Goal: Transaction & Acquisition: Book appointment/travel/reservation

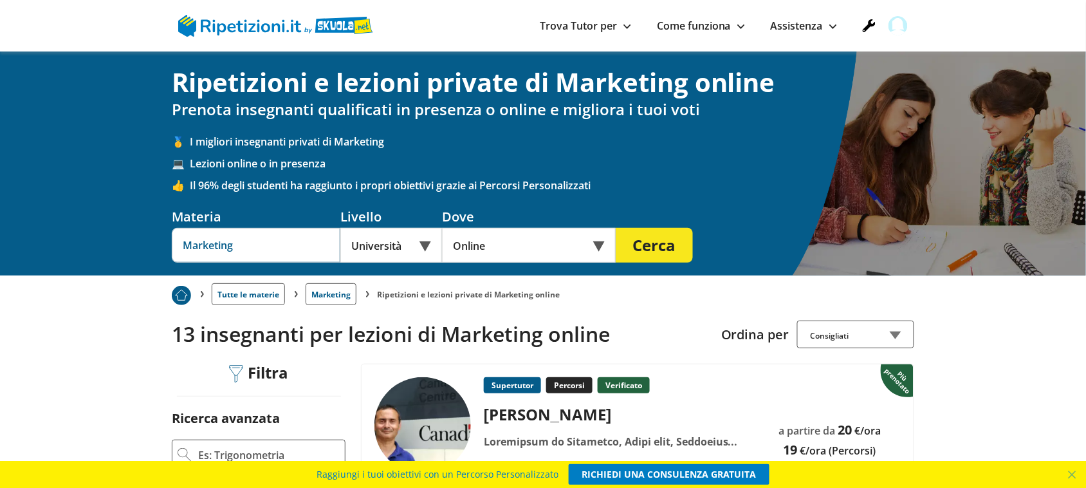
drag, startPoint x: 283, startPoint y: 246, endPoint x: 48, endPoint y: 224, distance: 235.9
click at [48, 224] on div "Ripetizioni e lezioni private di Marketing online Prenota insegnanti qualificat…" at bounding box center [543, 163] width 1086 height 224
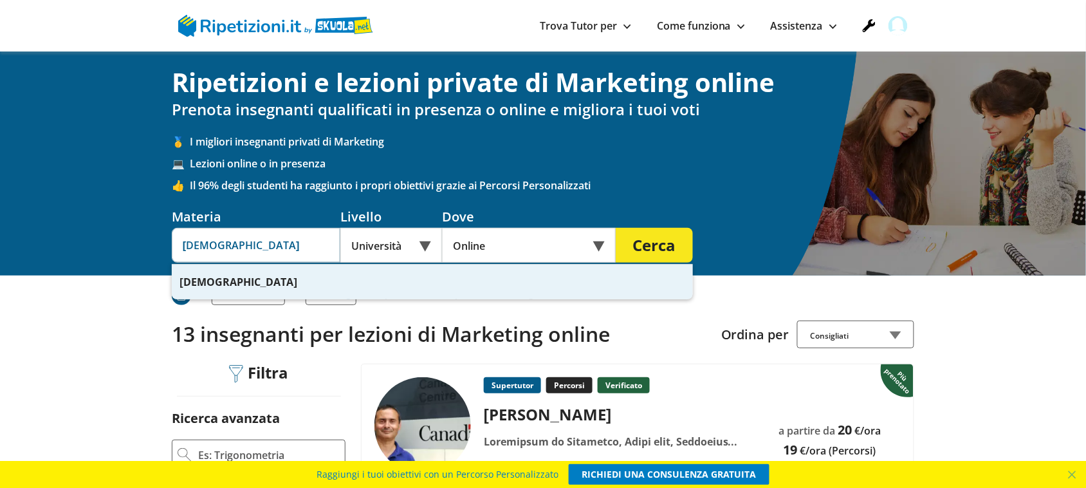
click at [191, 280] on strong "[DEMOGRAPHIC_DATA]" at bounding box center [239, 282] width 118 height 14
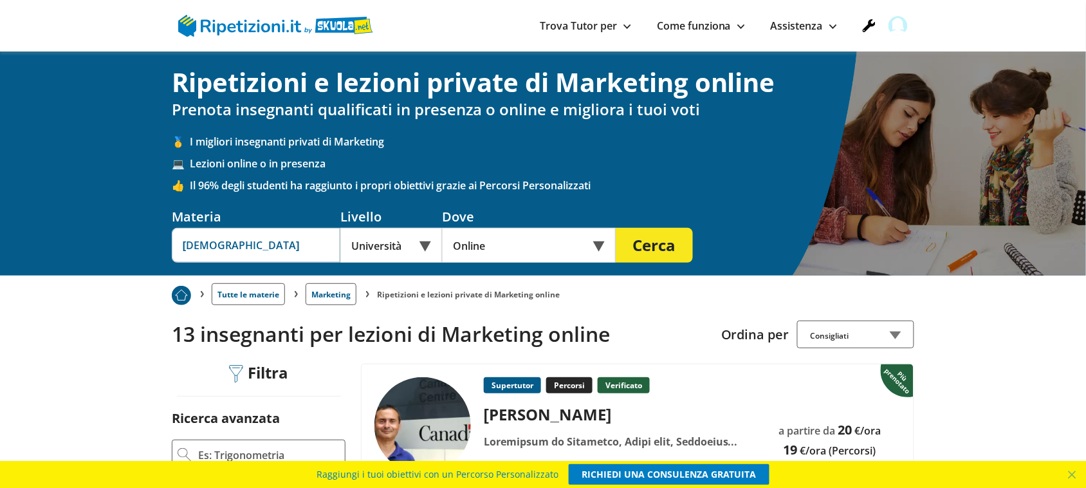
type input "[DEMOGRAPHIC_DATA]"
click at [372, 245] on div "Università" at bounding box center [391, 245] width 102 height 35
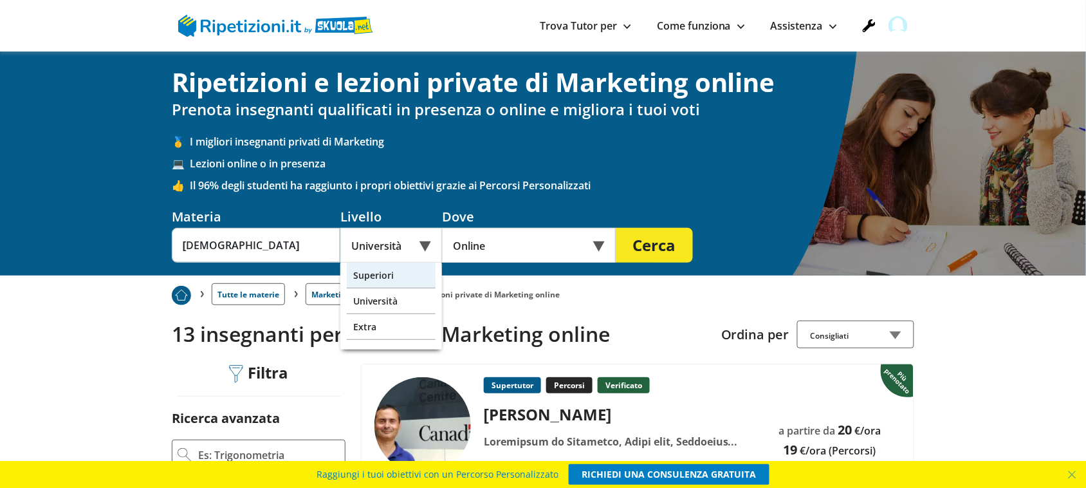
click at [384, 277] on div "Superiori" at bounding box center [391, 276] width 89 height 26
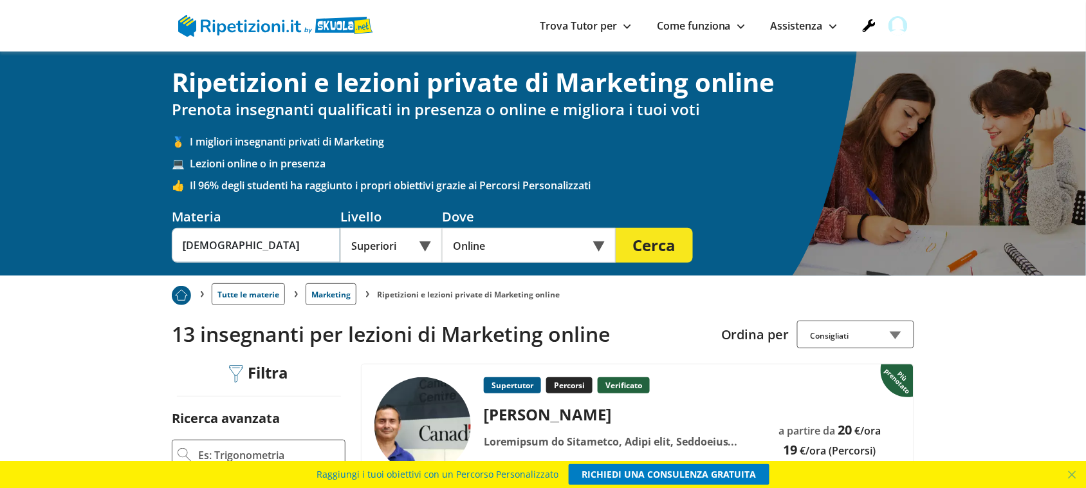
click at [639, 251] on button "Cerca" at bounding box center [654, 245] width 77 height 35
drag, startPoint x: 104, startPoint y: 229, endPoint x: 34, endPoint y: 217, distance: 70.6
click at [34, 217] on div "Ripetizioni e lezioni private di Marketing online Prenota insegnanti qualificat…" at bounding box center [543, 163] width 1086 height 224
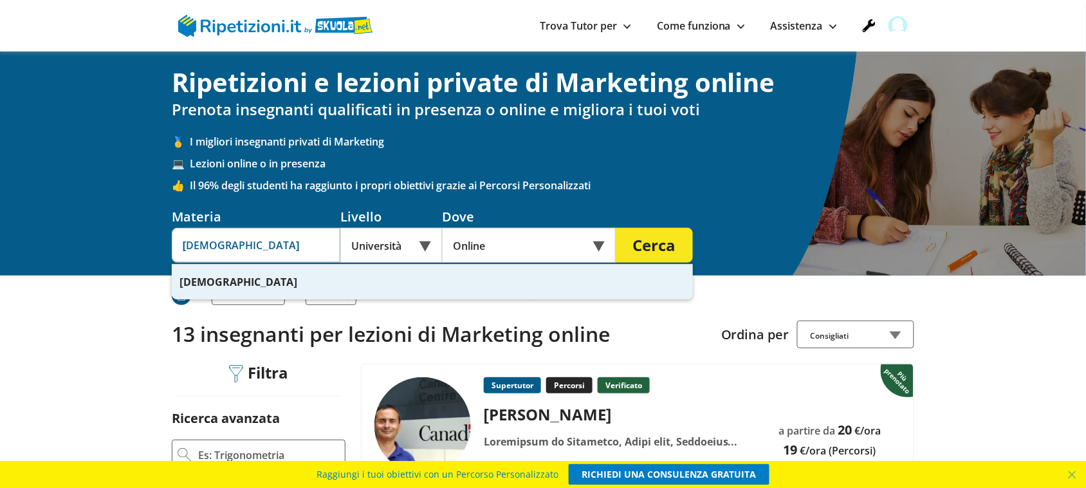
click at [199, 285] on strong "[DEMOGRAPHIC_DATA]" at bounding box center [239, 282] width 118 height 14
type input "[DEMOGRAPHIC_DATA]"
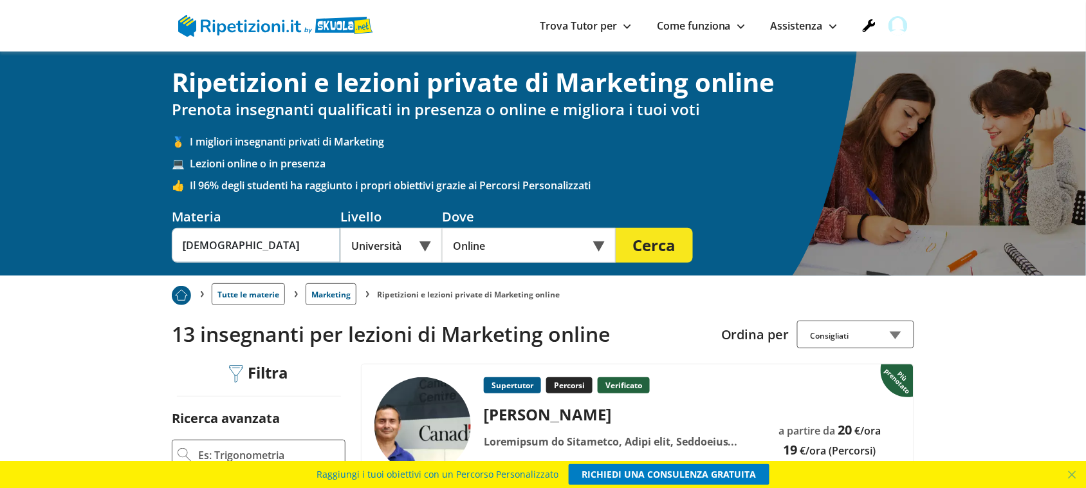
click at [645, 241] on button "Cerca" at bounding box center [654, 245] width 77 height 35
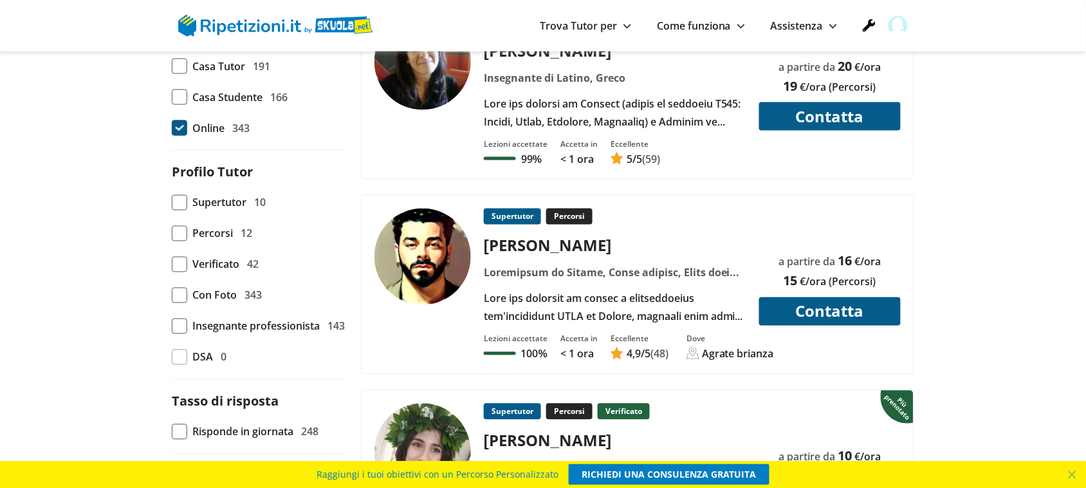
scroll to position [563, 0]
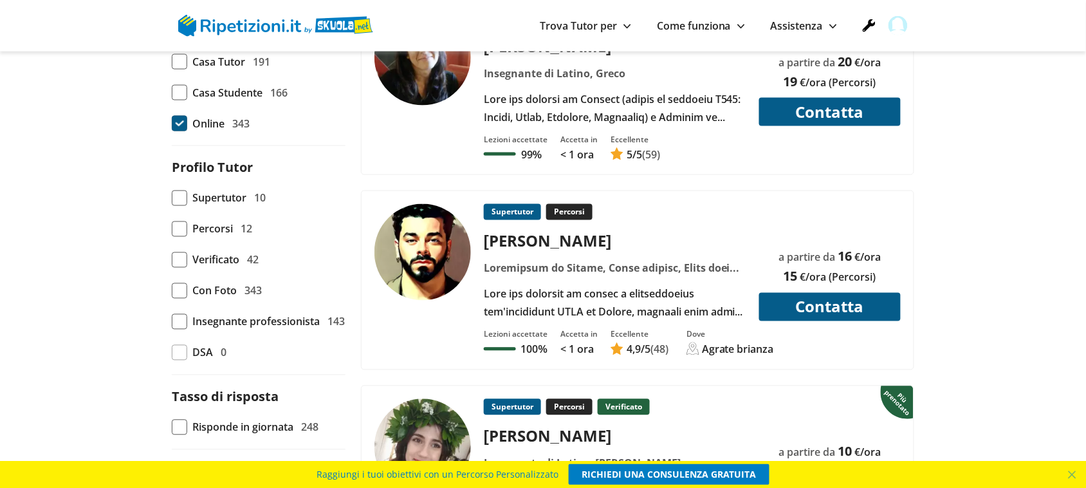
click at [189, 232] on div "Percorsi 12" at bounding box center [219, 229] width 65 height 18
click at [172, 229] on input "Percorsi 12" at bounding box center [172, 229] width 0 height 0
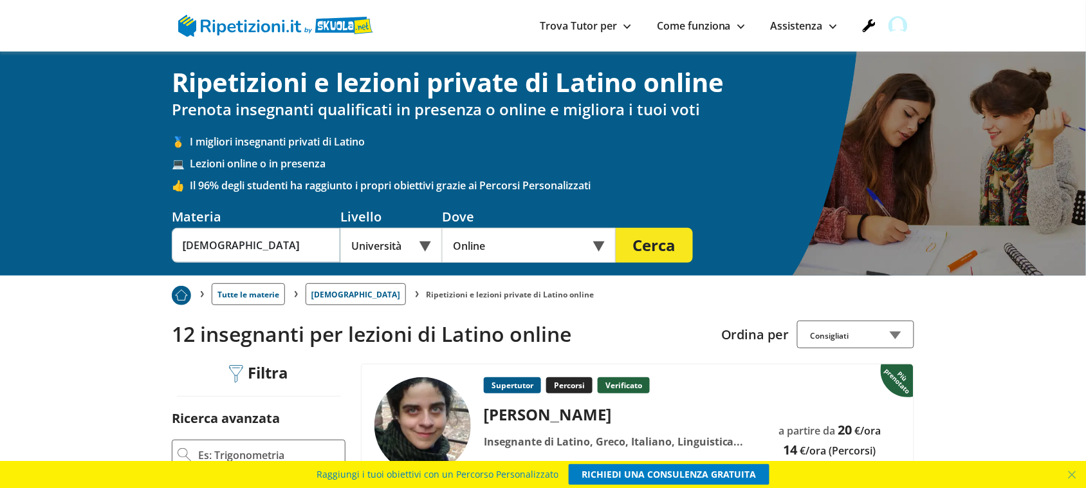
click at [399, 248] on div "Università" at bounding box center [391, 245] width 102 height 35
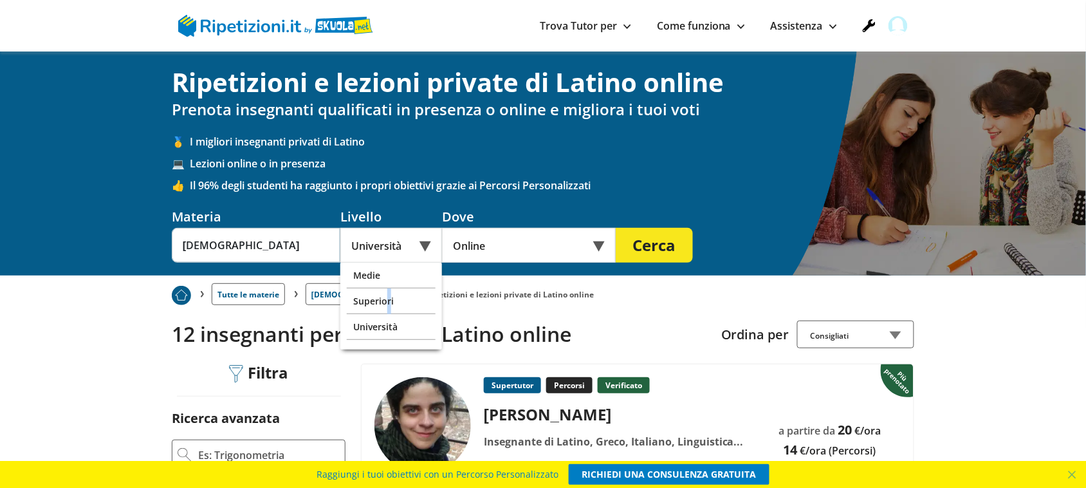
drag, startPoint x: 389, startPoint y: 298, endPoint x: 384, endPoint y: 291, distance: 8.8
click at [390, 298] on div "Superiori" at bounding box center [391, 301] width 89 height 26
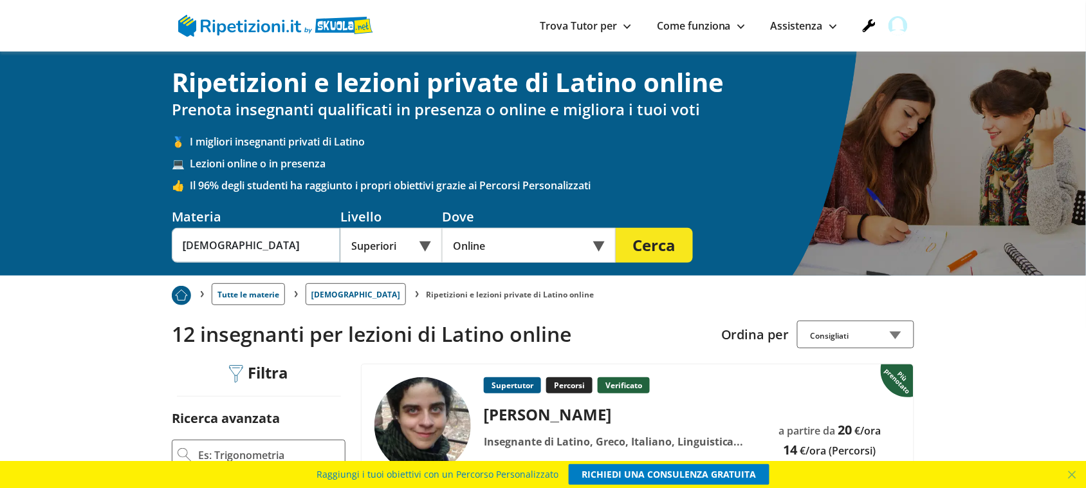
click at [658, 239] on button "Cerca" at bounding box center [654, 245] width 77 height 35
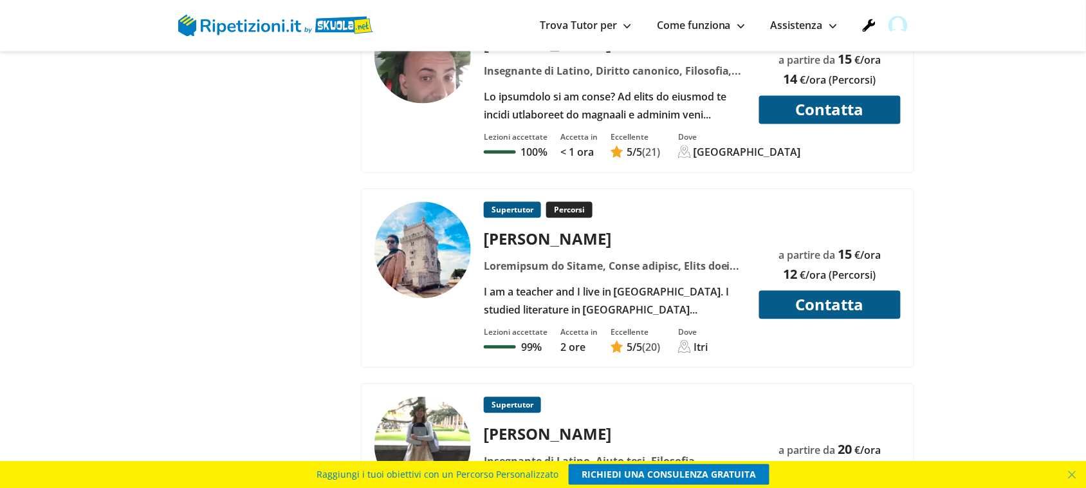
scroll to position [2252, 0]
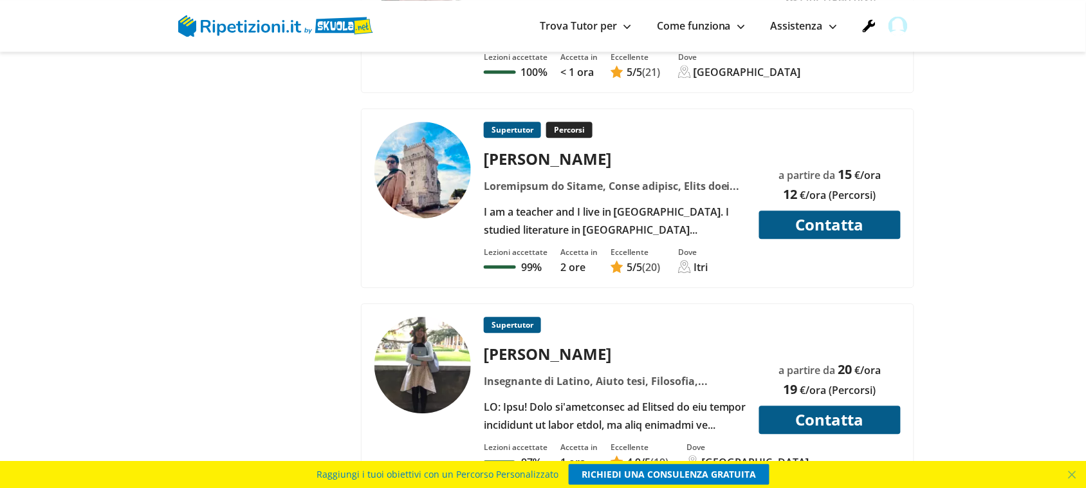
click at [414, 167] on img at bounding box center [423, 170] width 97 height 97
